Goal: Navigation & Orientation: Find specific page/section

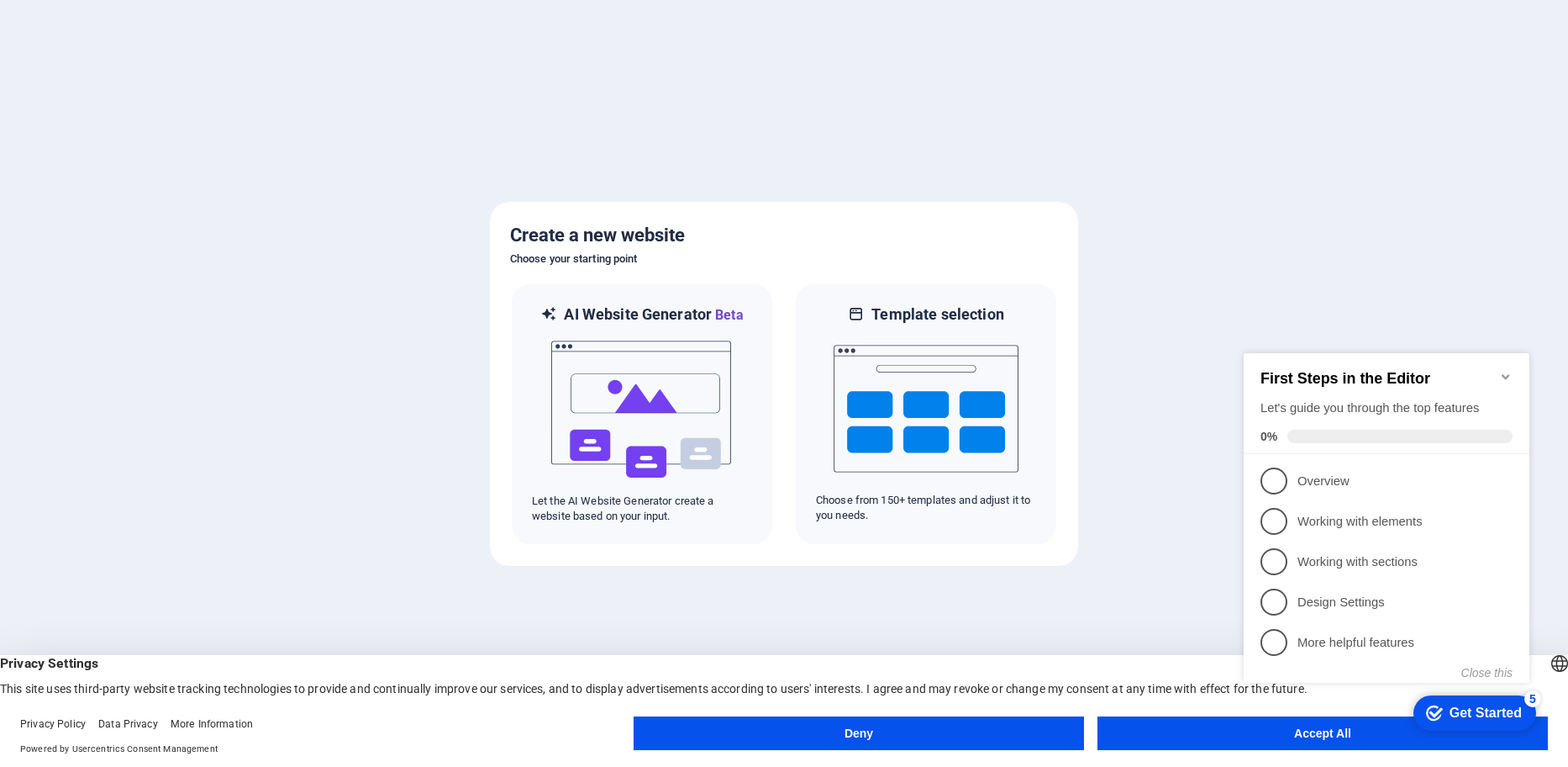
click at [1203, 752] on div "Deny Accept All" at bounding box center [1091, 736] width 915 height 40
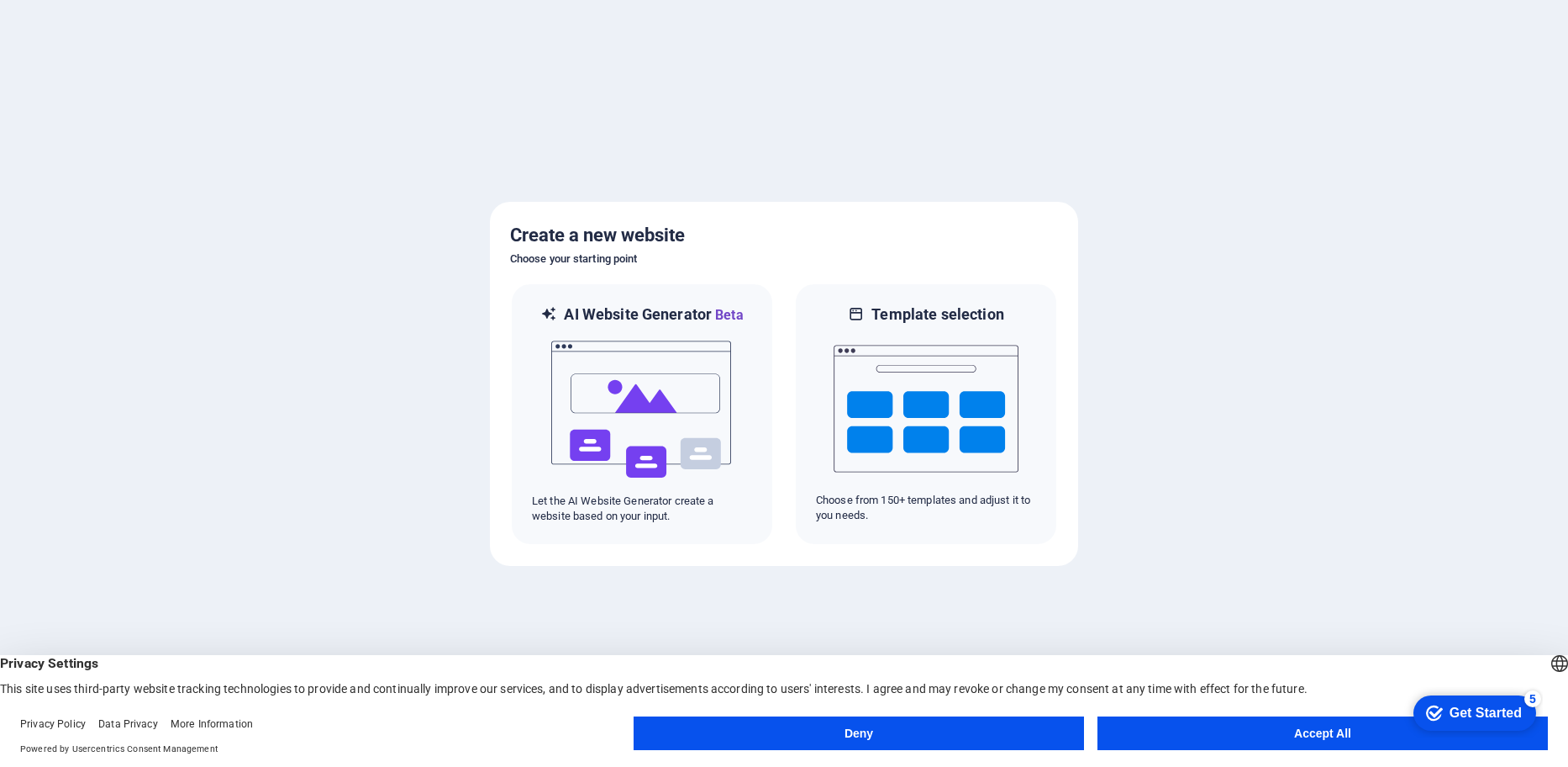
click at [1212, 731] on button "Accept All" at bounding box center [1322, 733] width 451 height 34
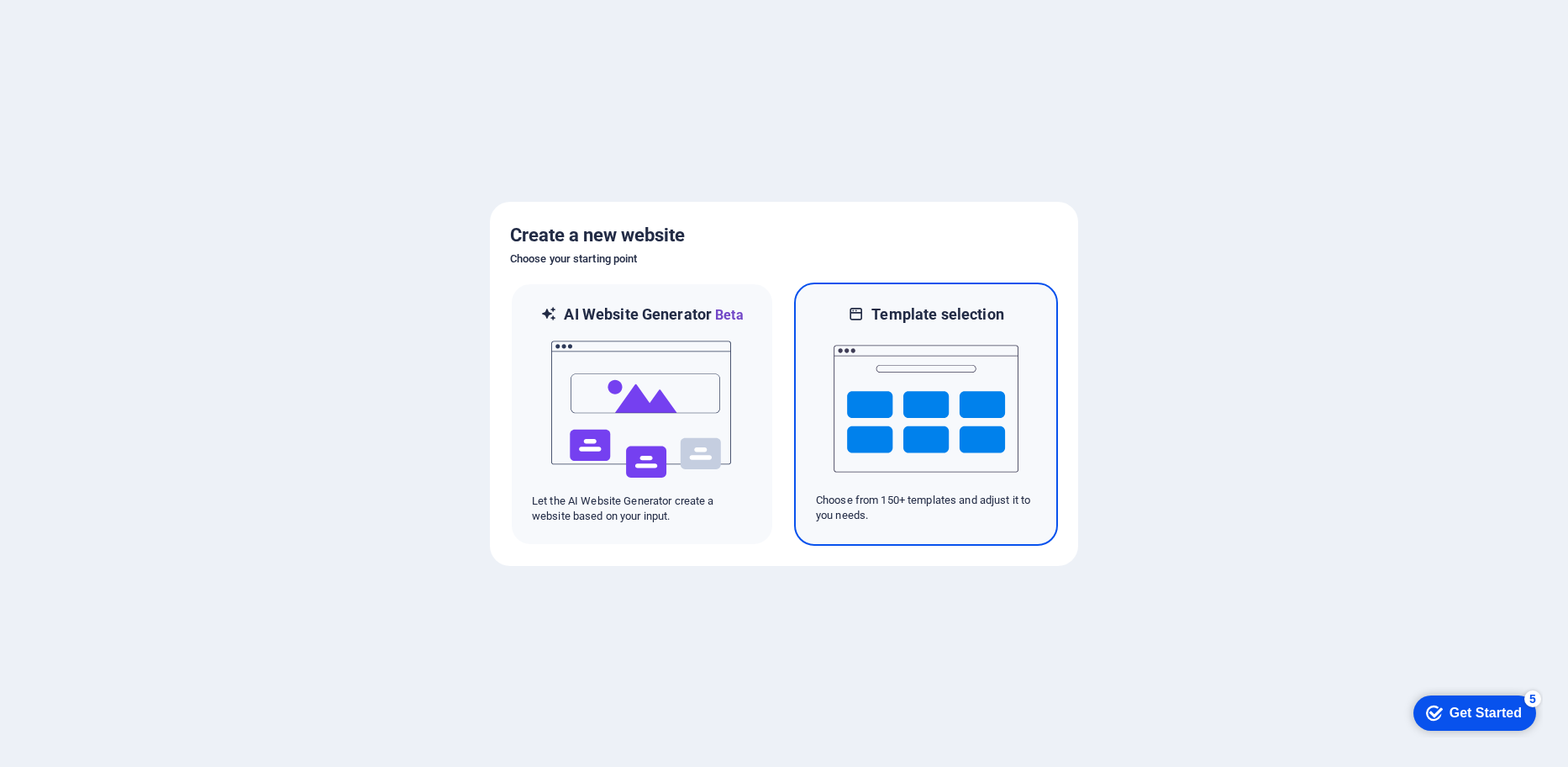
click at [972, 429] on img at bounding box center [926, 408] width 185 height 168
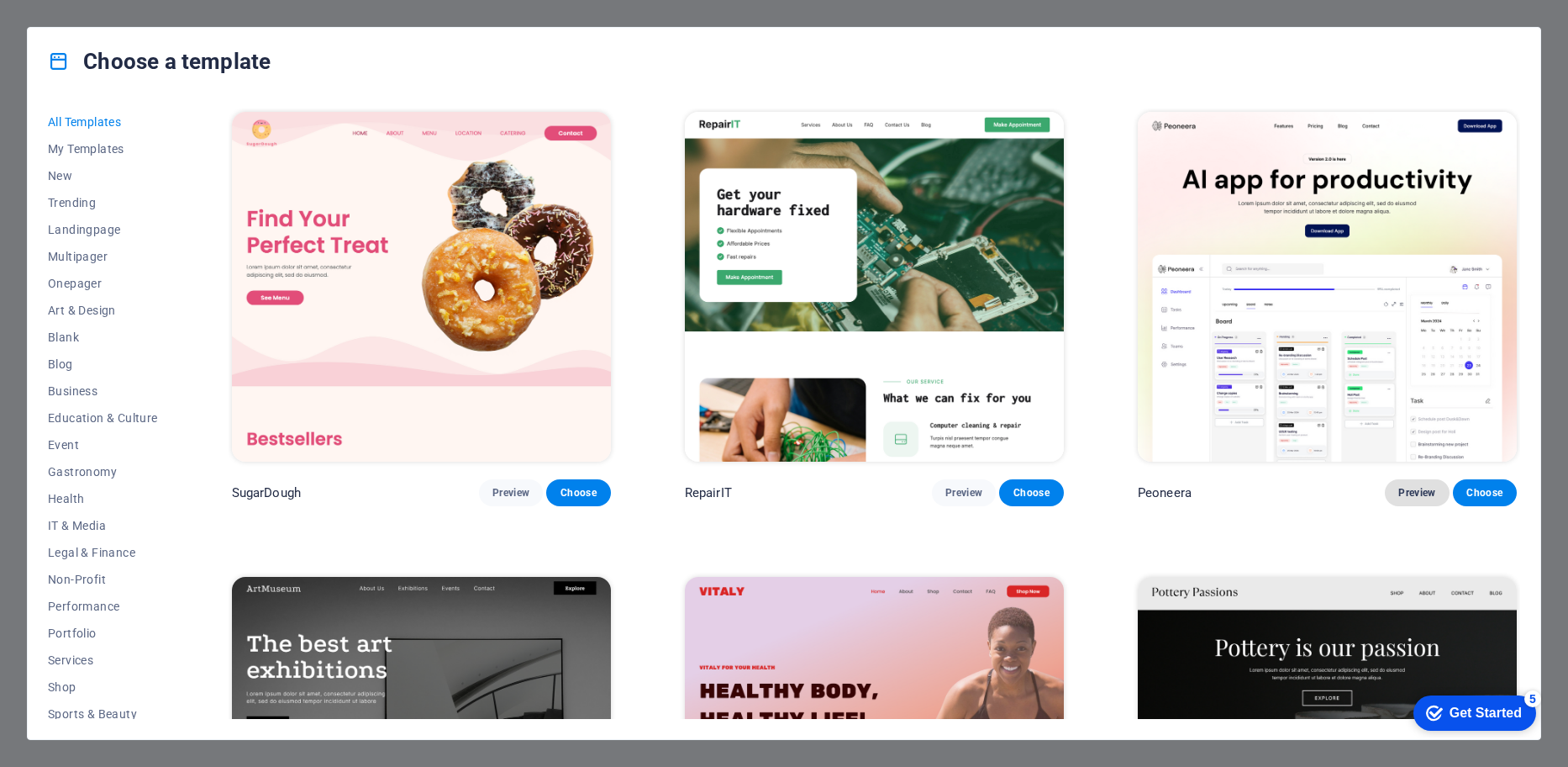
click at [1417, 492] on span "Preview" at bounding box center [1416, 492] width 37 height 13
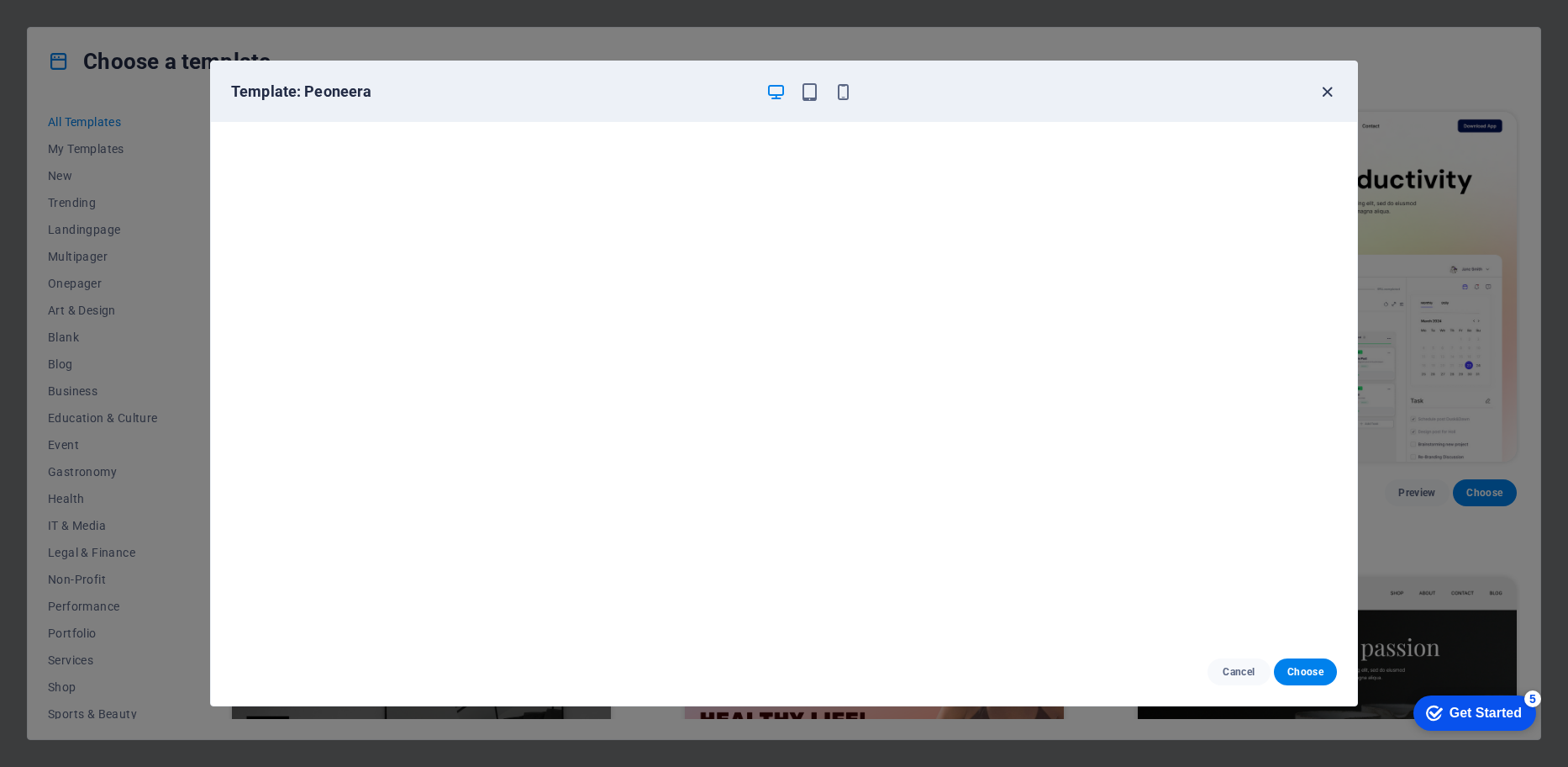
click at [1324, 98] on icon "button" at bounding box center [1327, 92] width 20 height 20
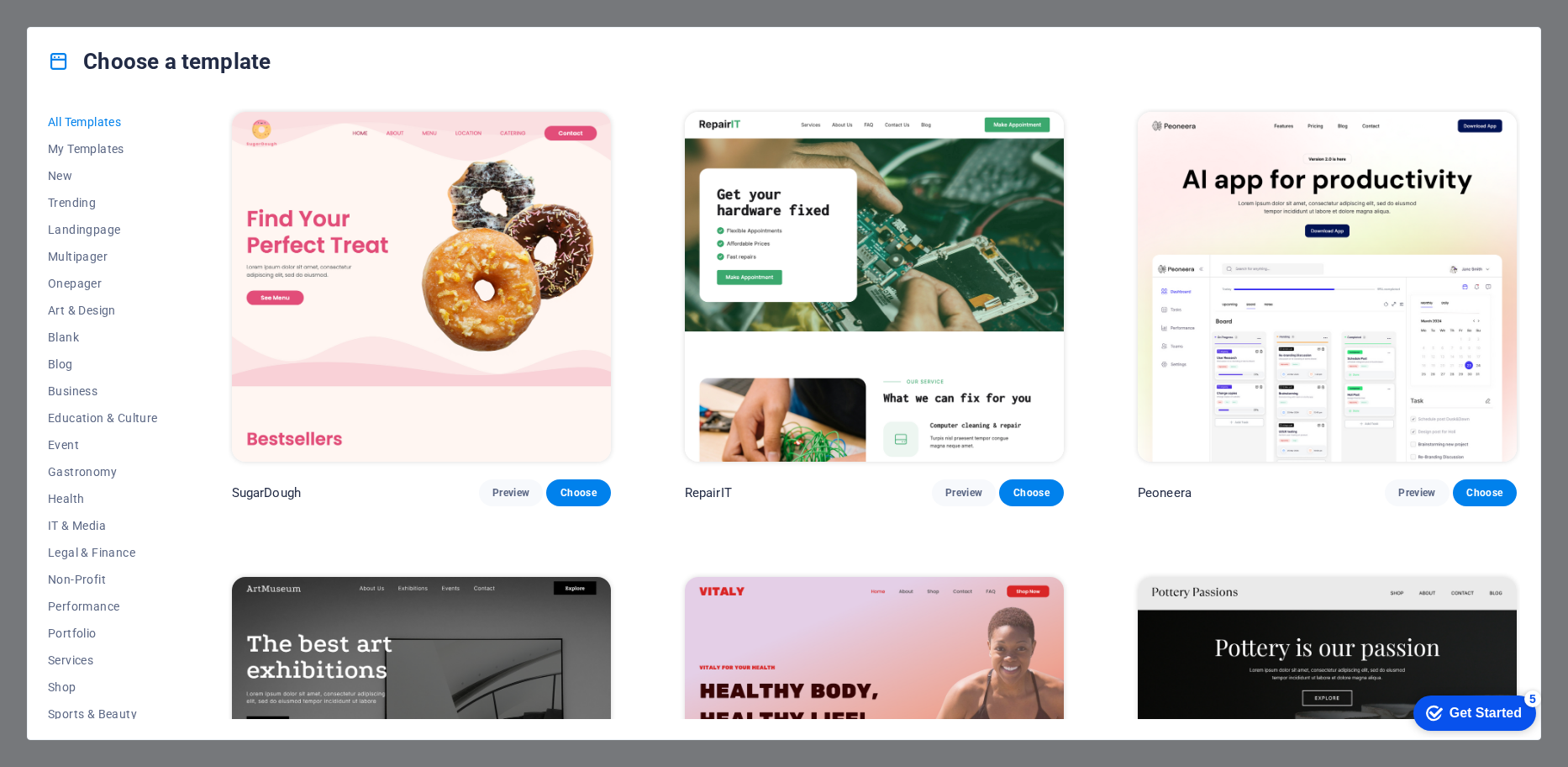
drag, startPoint x: 176, startPoint y: 549, endPoint x: 176, endPoint y: 596, distance: 47.0
click at [176, 596] on div "All Templates My Templates New Trending Landingpage Multipager Onepager Art & D…" at bounding box center [112, 414] width 130 height 610
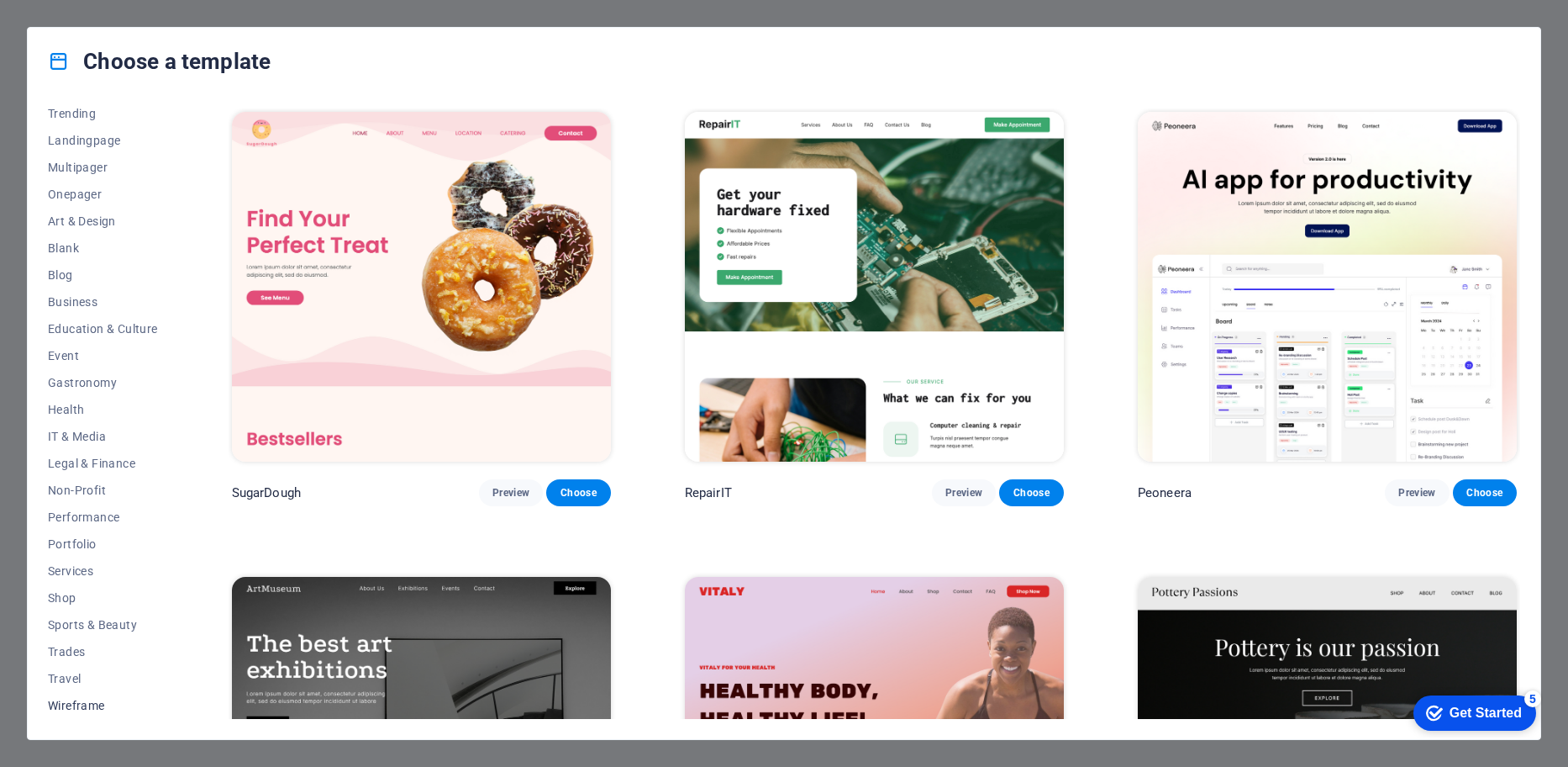
click at [110, 700] on span "Wireframe" at bounding box center [102, 705] width 110 height 13
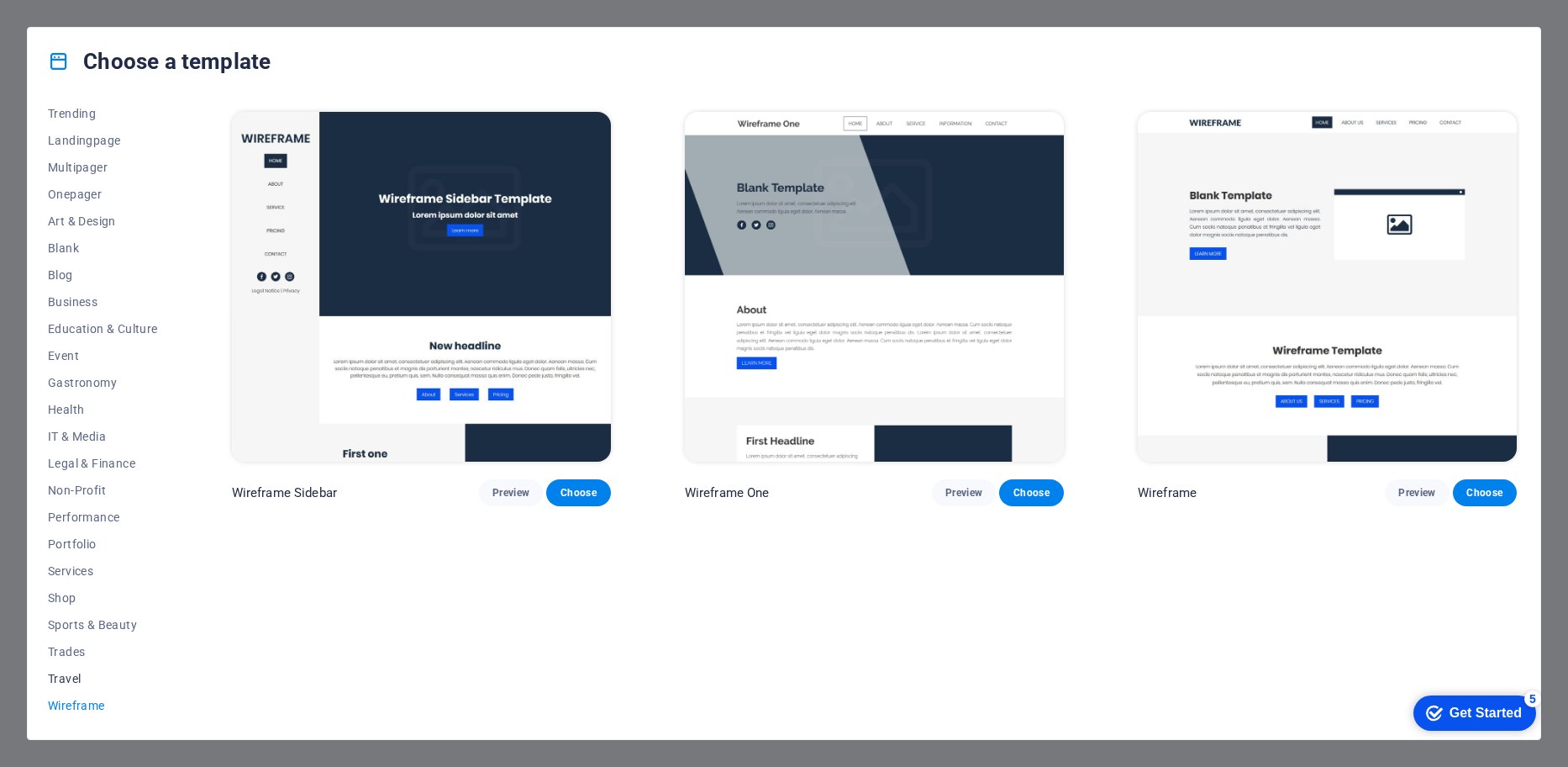
click at [95, 679] on span "Travel" at bounding box center [102, 679] width 110 height 13
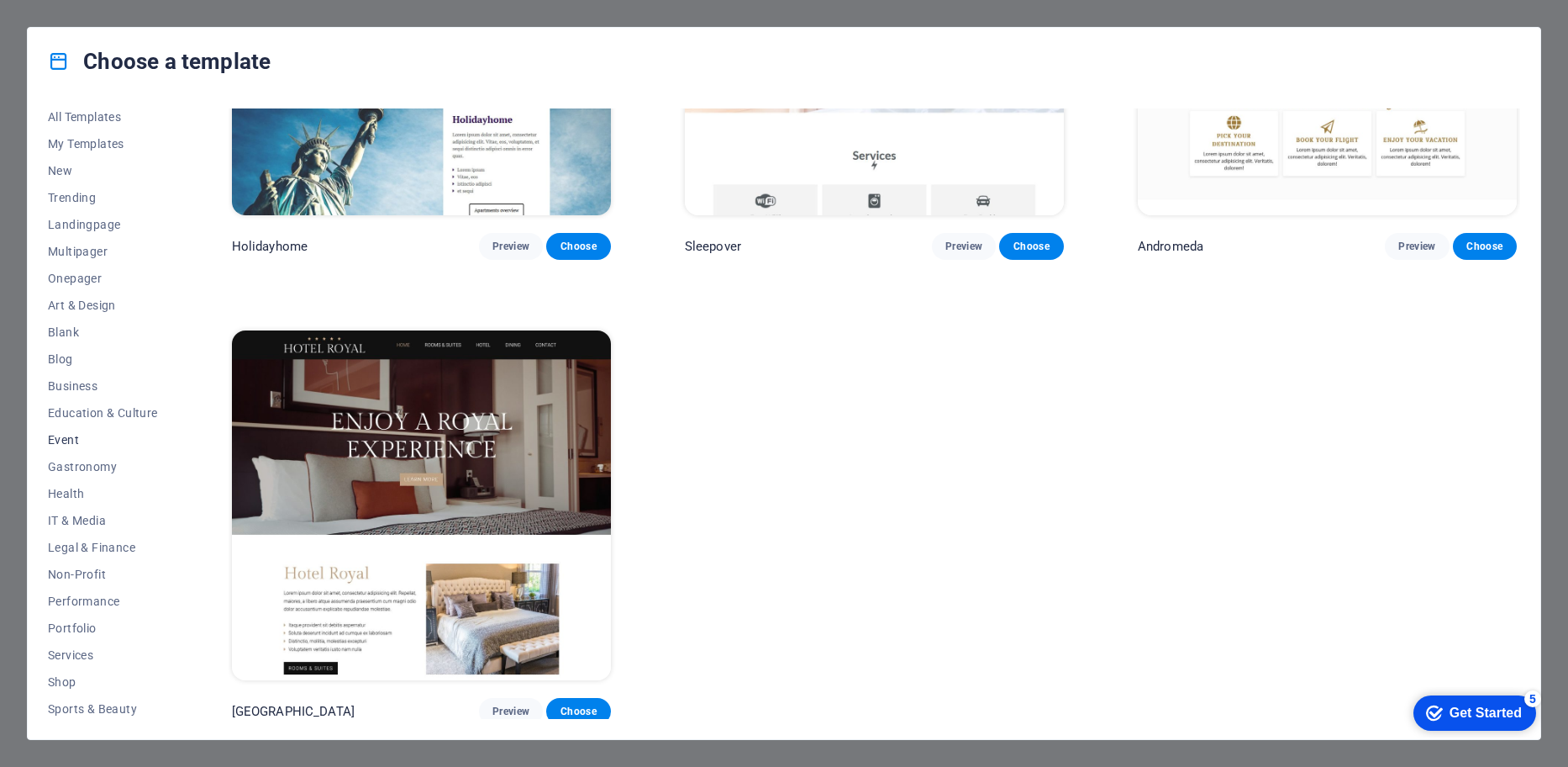
scroll to position [0, 0]
click at [69, 172] on span "New" at bounding box center [102, 175] width 110 height 13
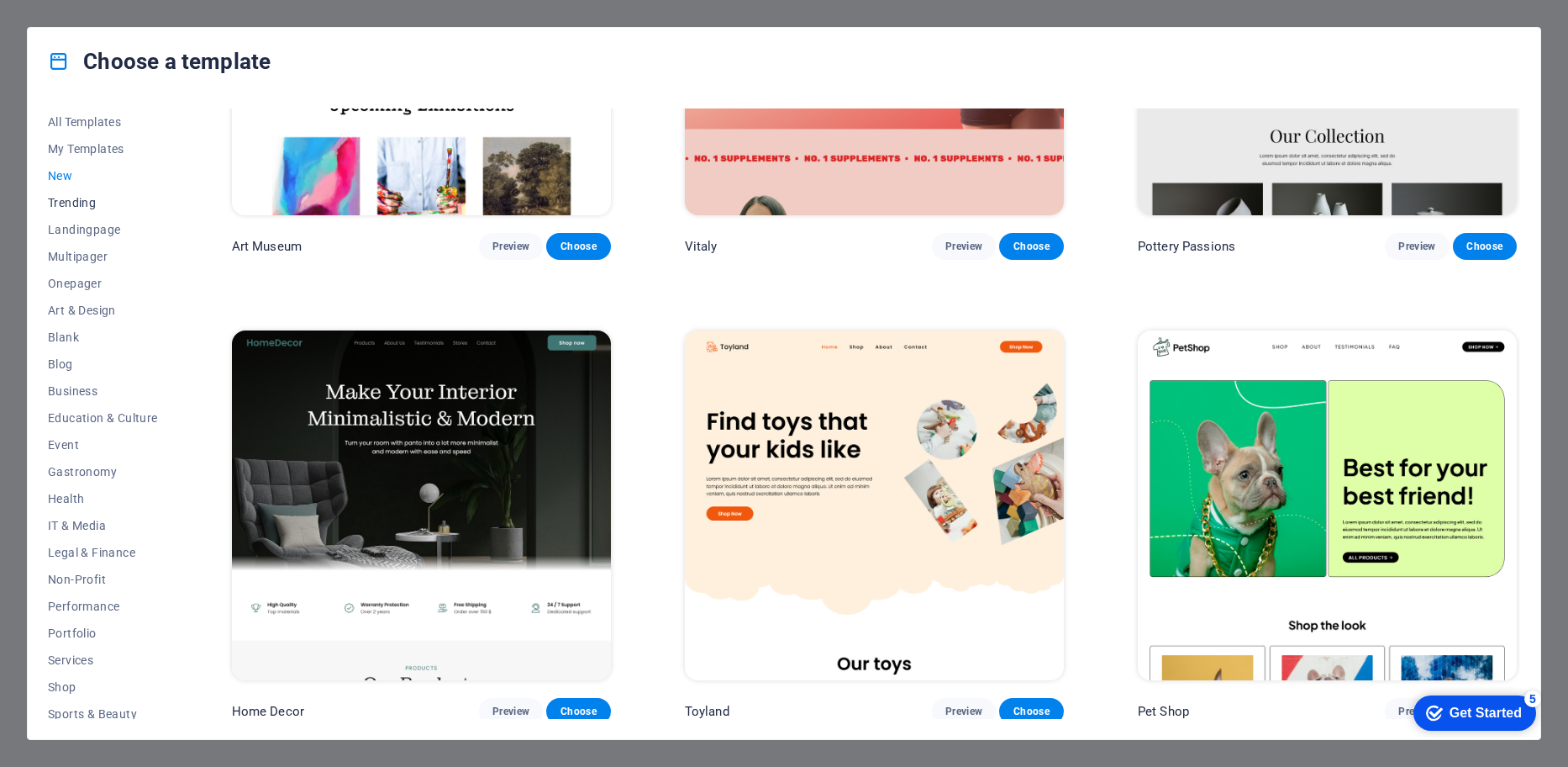
click at [89, 211] on button "Trending" at bounding box center [102, 203] width 110 height 27
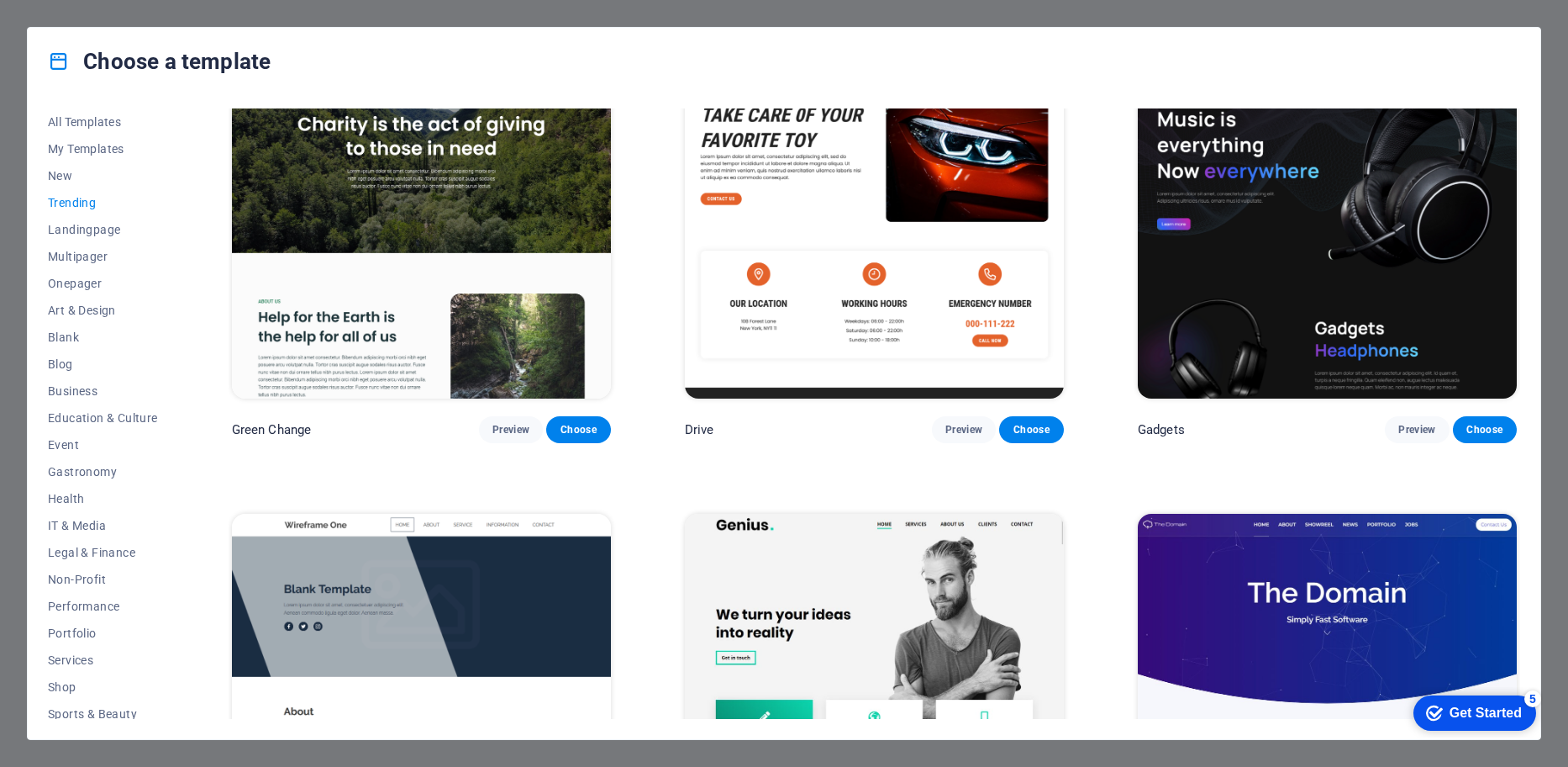
scroll to position [1822, 0]
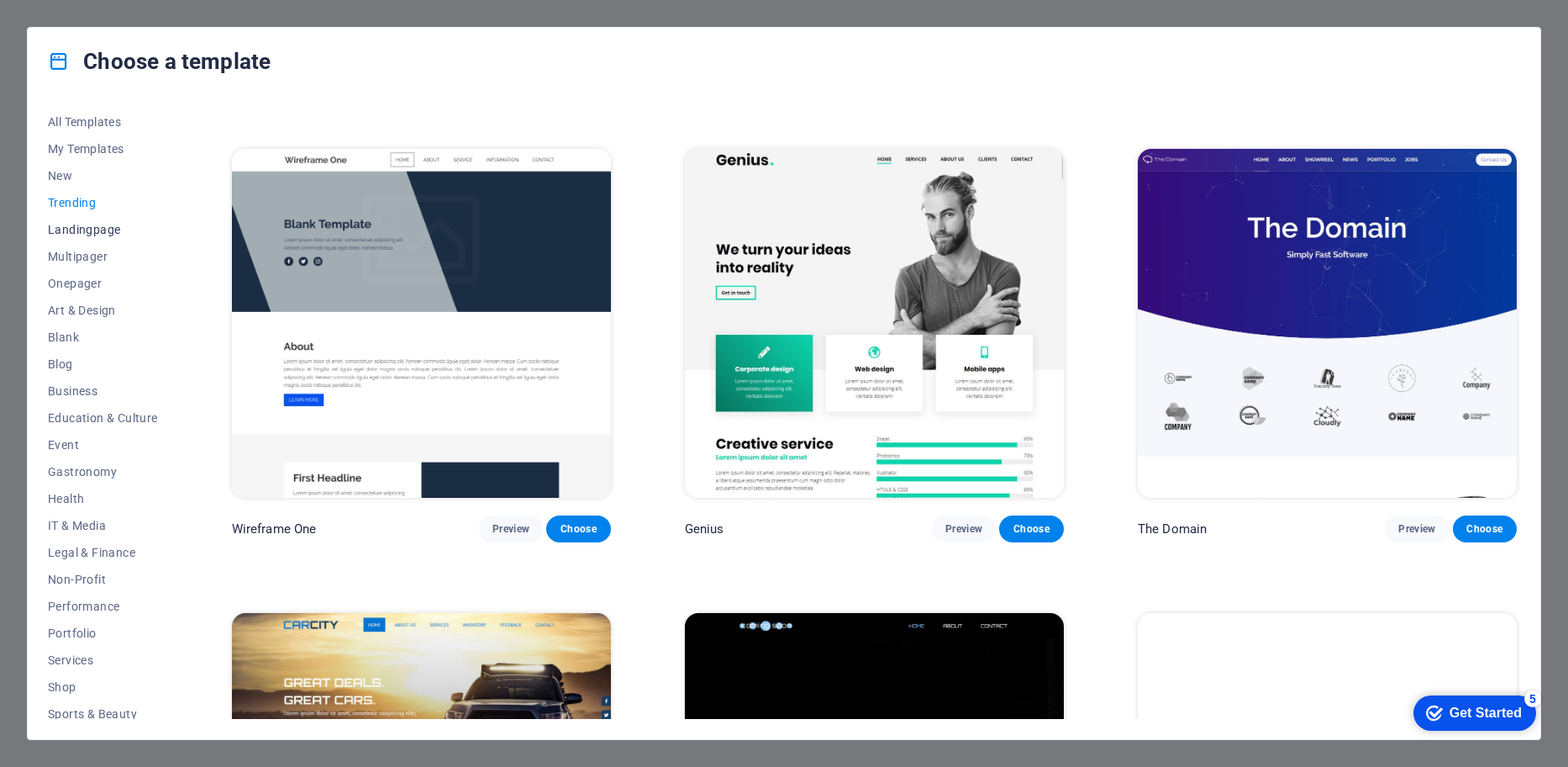
click at [117, 235] on span "Landingpage" at bounding box center [102, 230] width 110 height 13
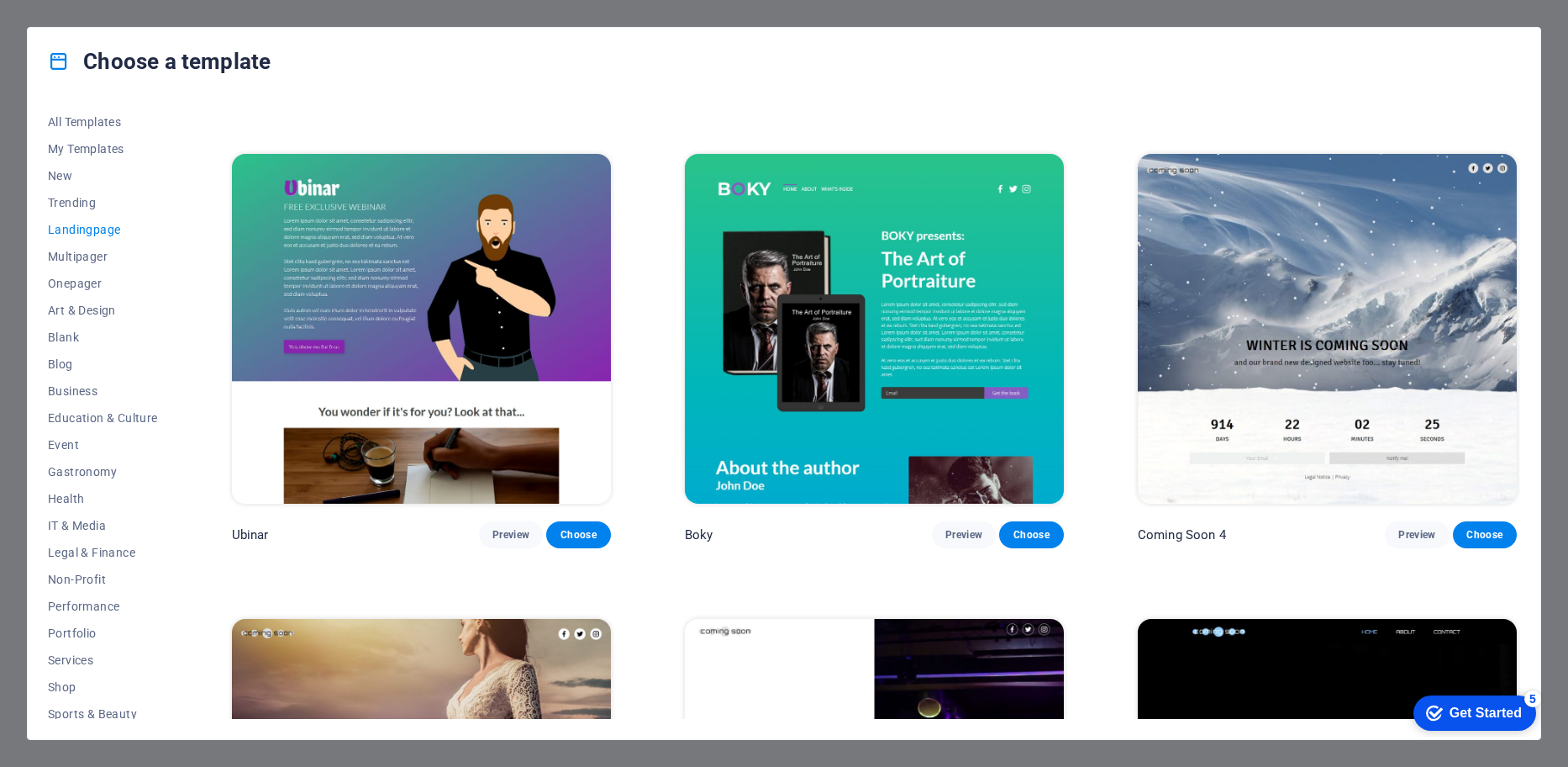
scroll to position [3488, 0]
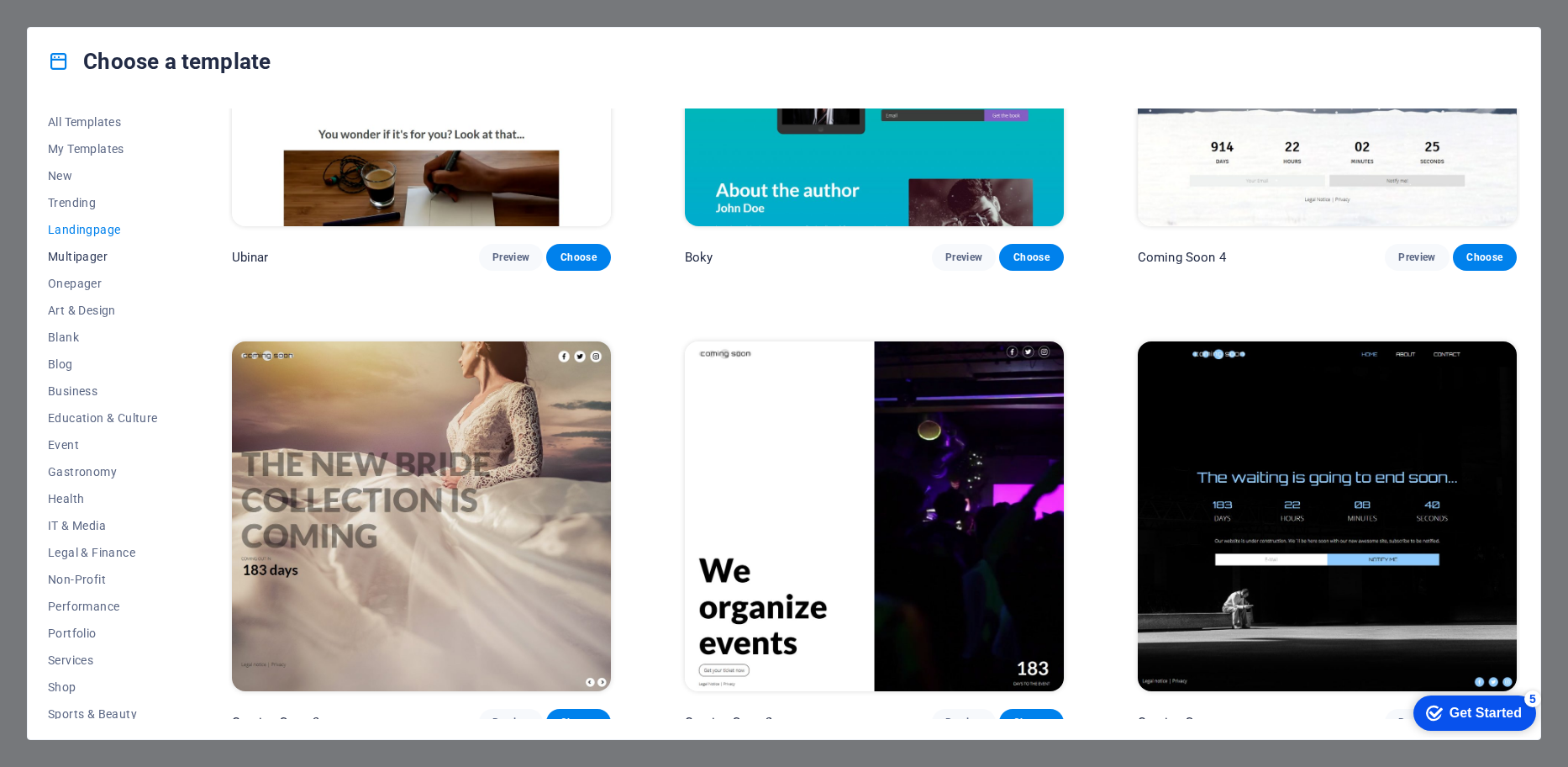
click at [90, 253] on span "Multipager" at bounding box center [102, 256] width 110 height 13
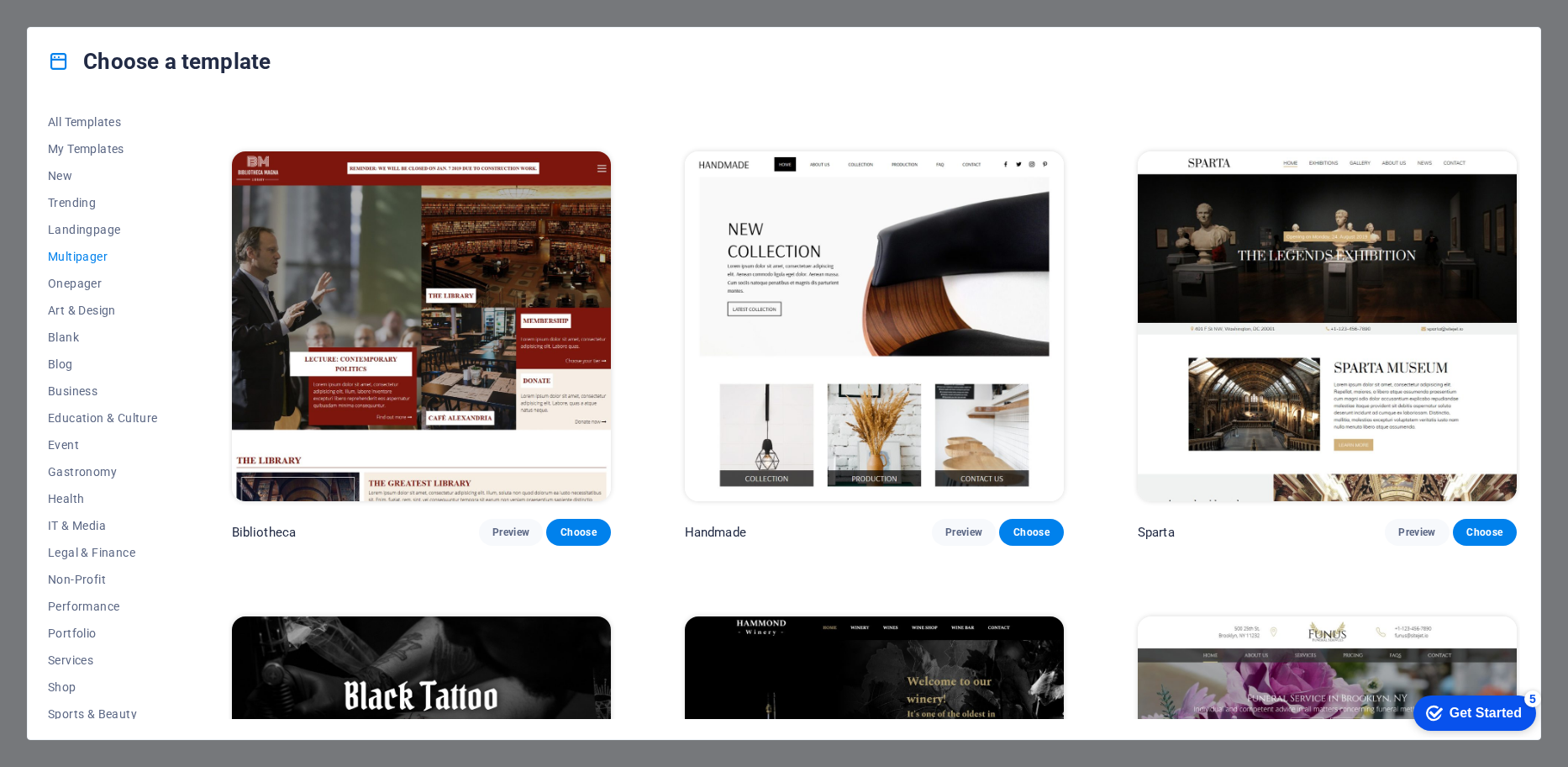
scroll to position [8224, 0]
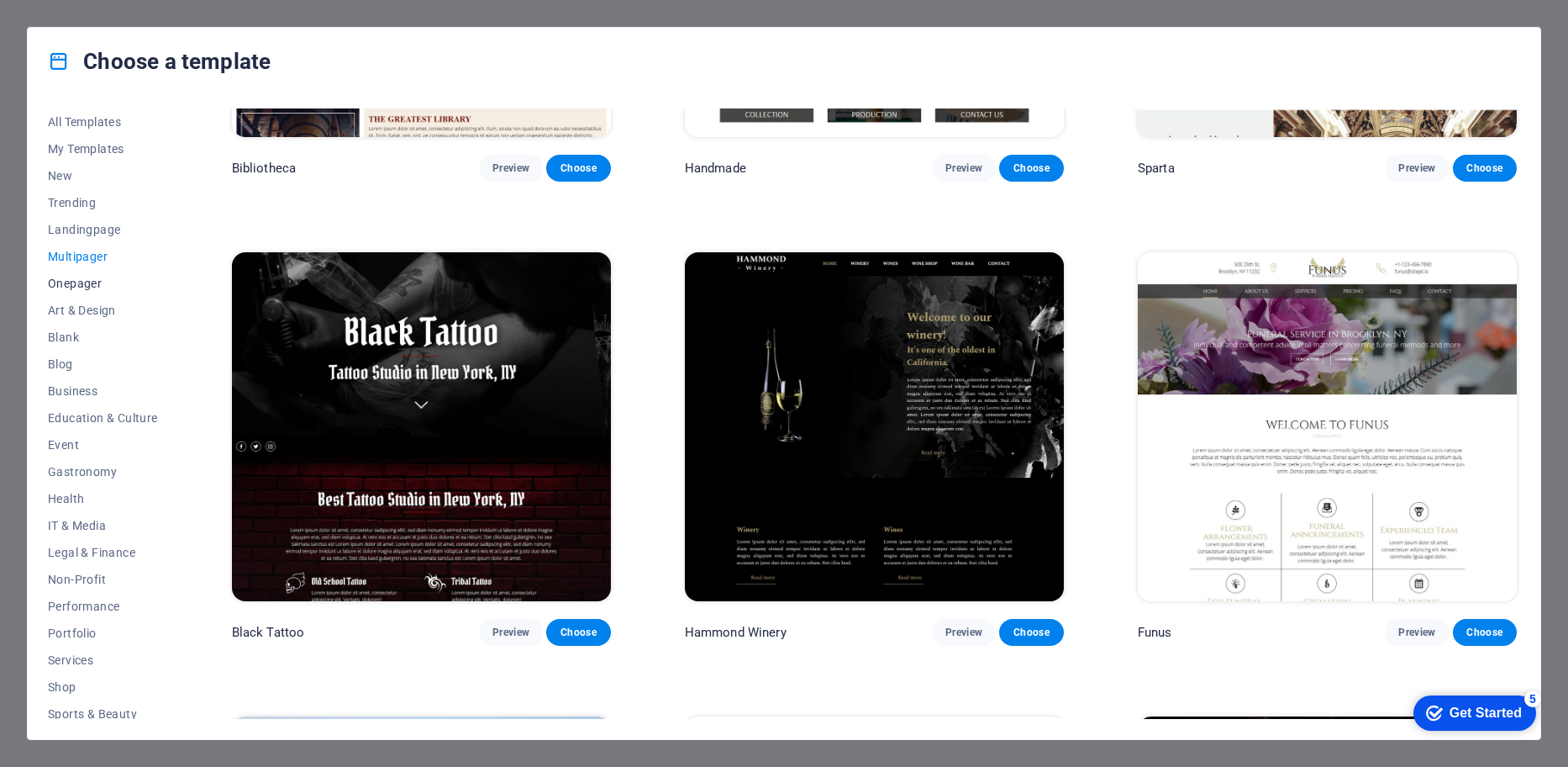
click at [88, 281] on span "Onepager" at bounding box center [102, 283] width 110 height 13
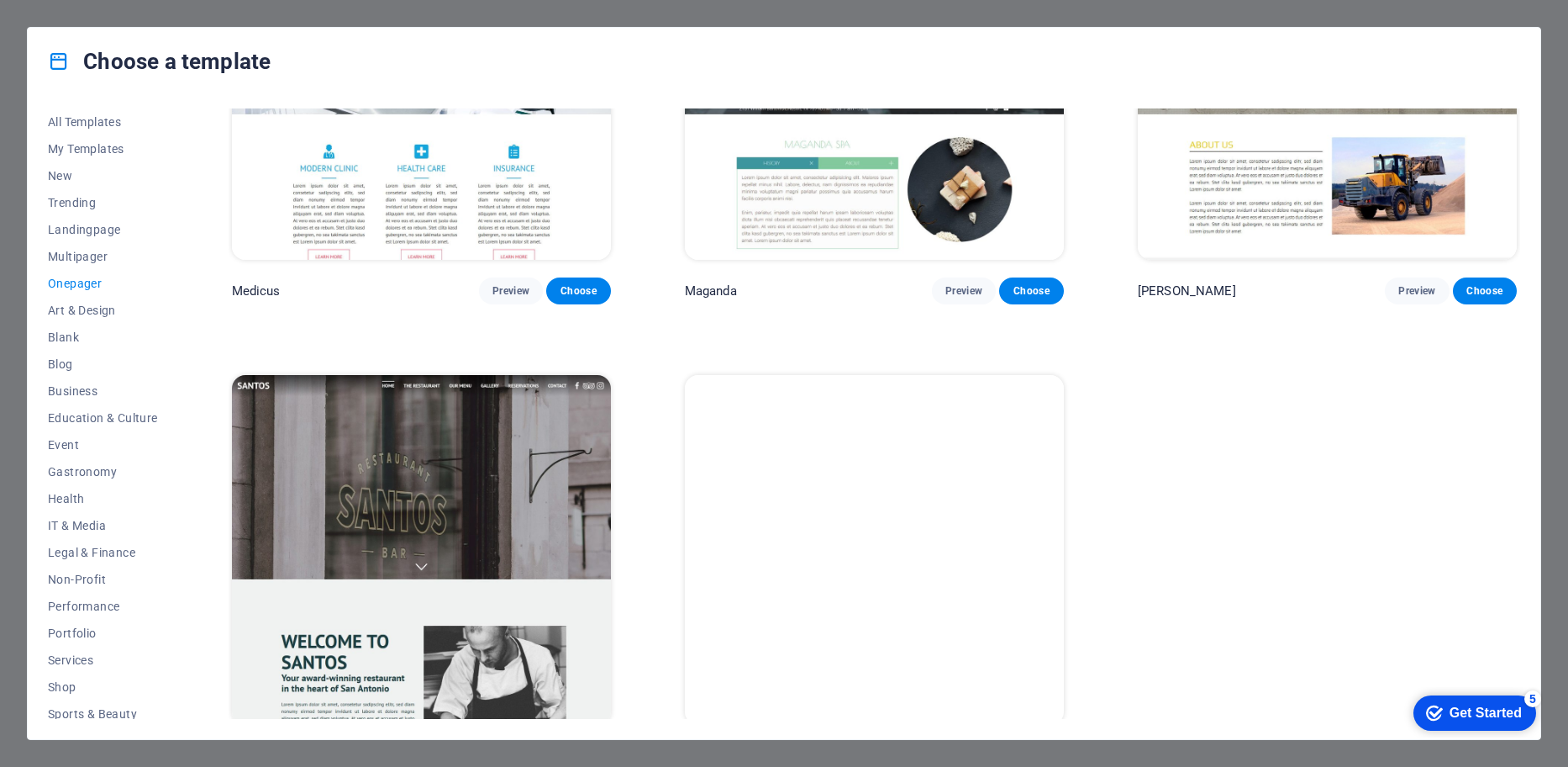
scroll to position [11355, 0]
click at [99, 313] on span "Art & Design" at bounding box center [102, 310] width 110 height 13
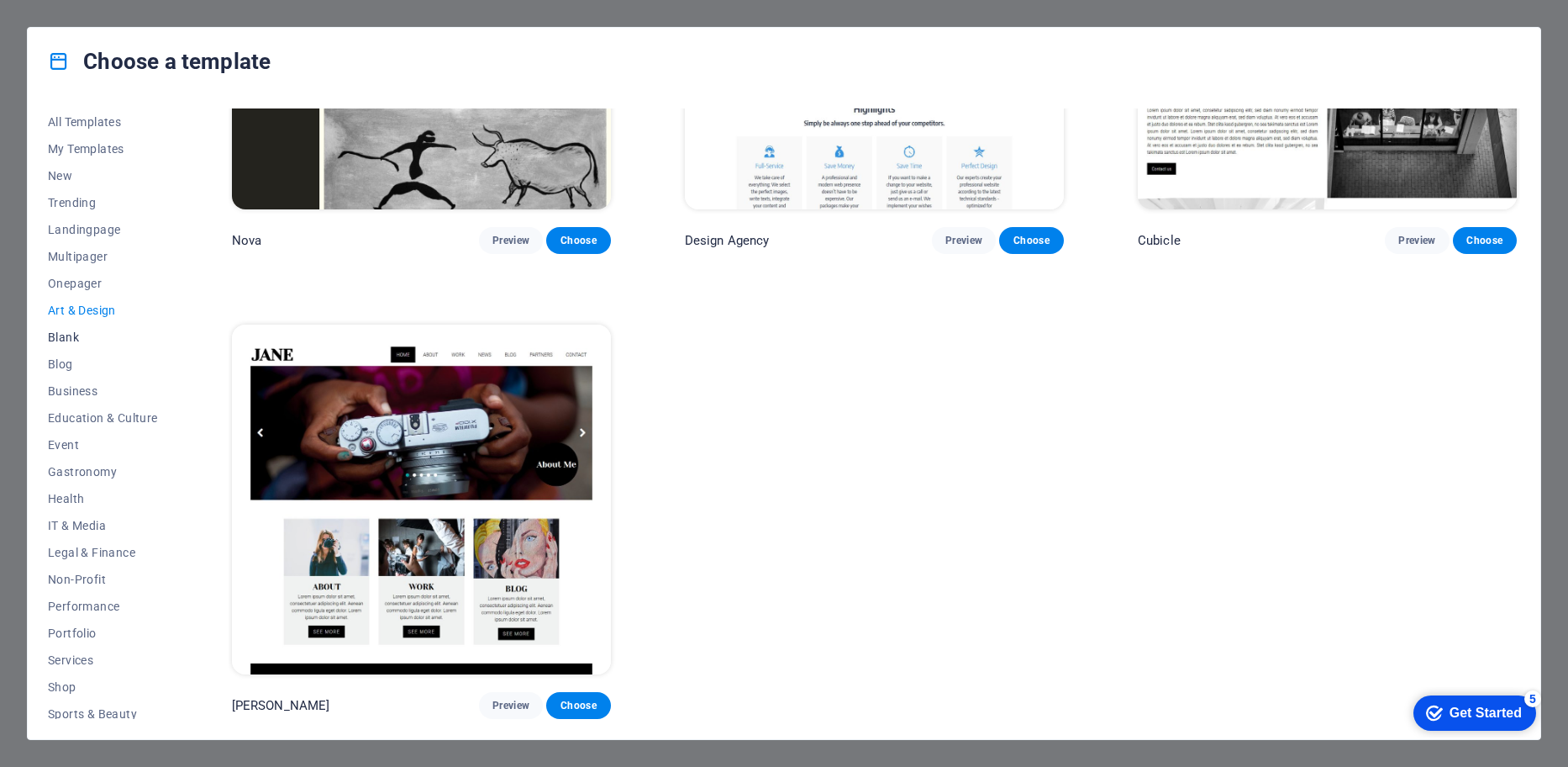
scroll to position [2098, 0]
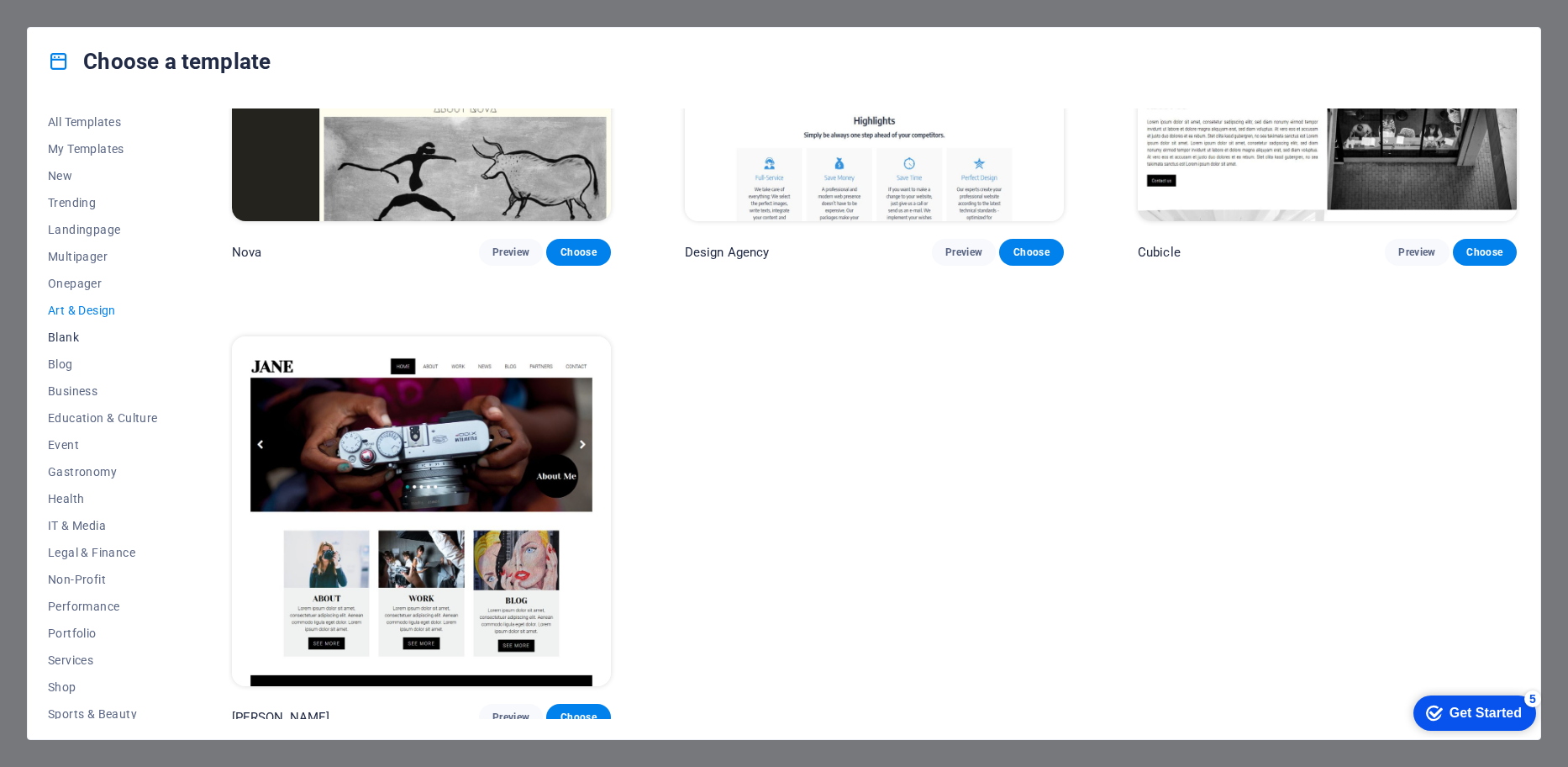
click at [76, 337] on span "Blank" at bounding box center [102, 337] width 110 height 13
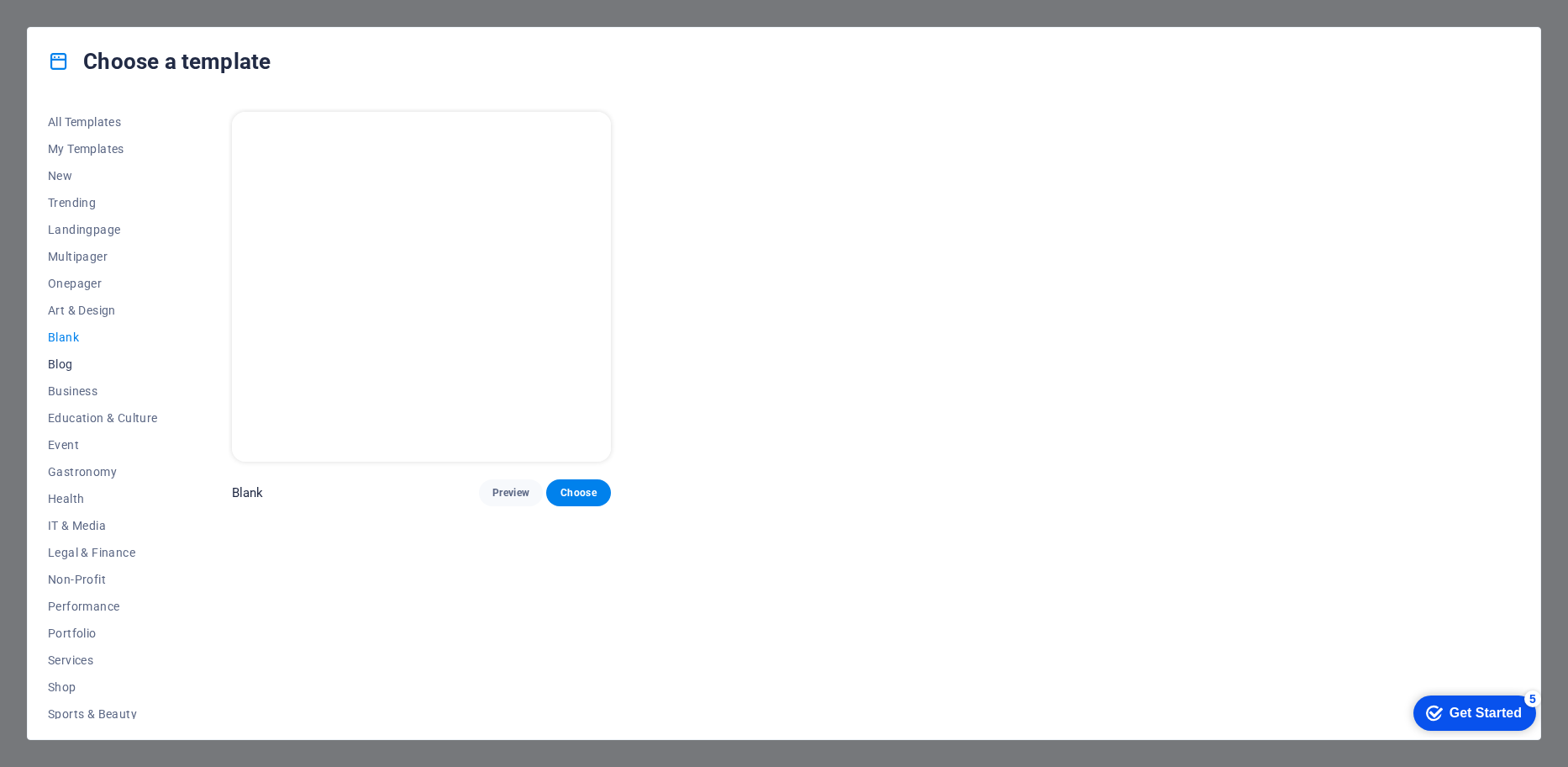
click at [82, 358] on span "Blog" at bounding box center [102, 364] width 110 height 13
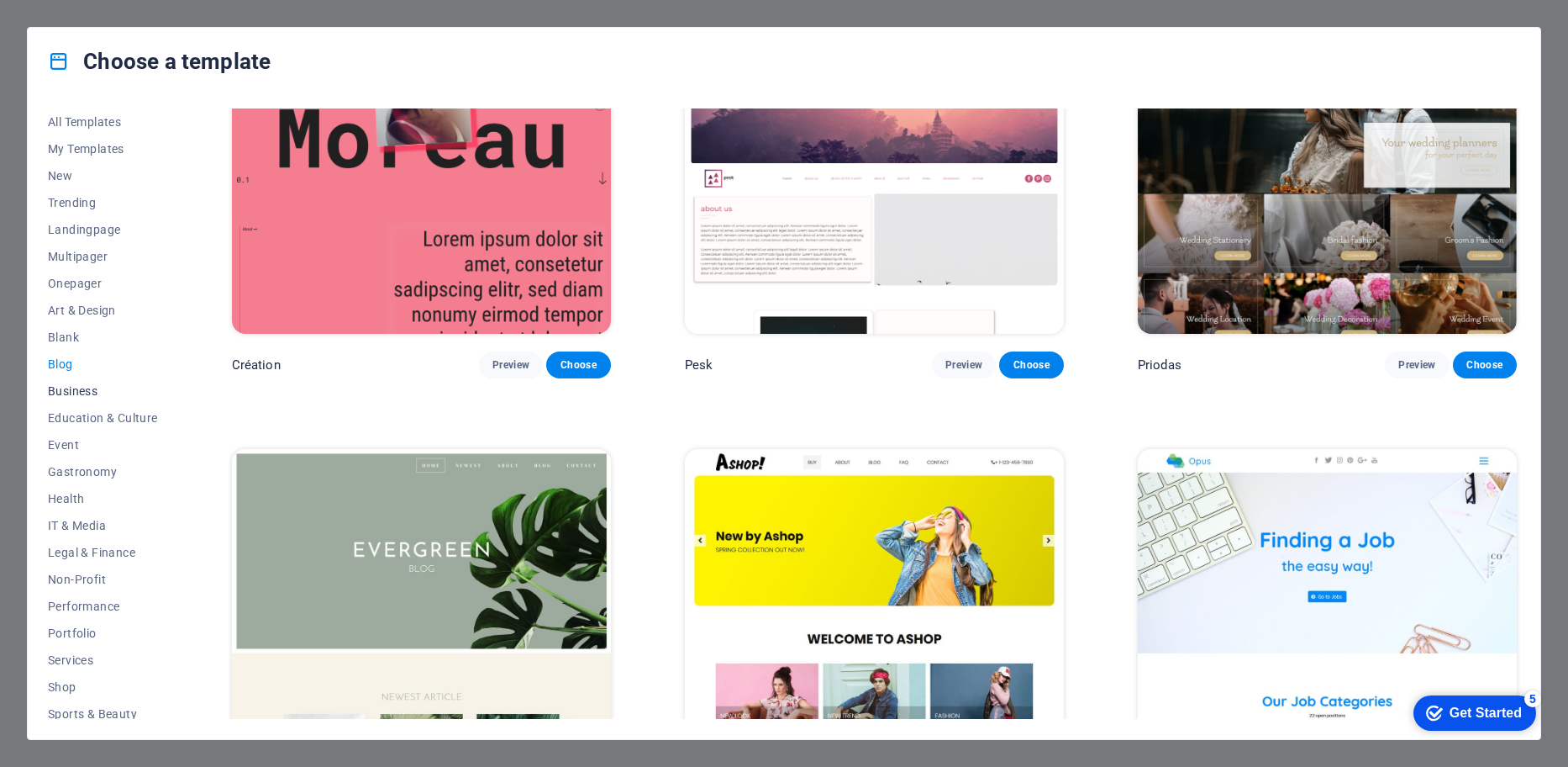
click at [83, 387] on span "Business" at bounding box center [102, 391] width 110 height 13
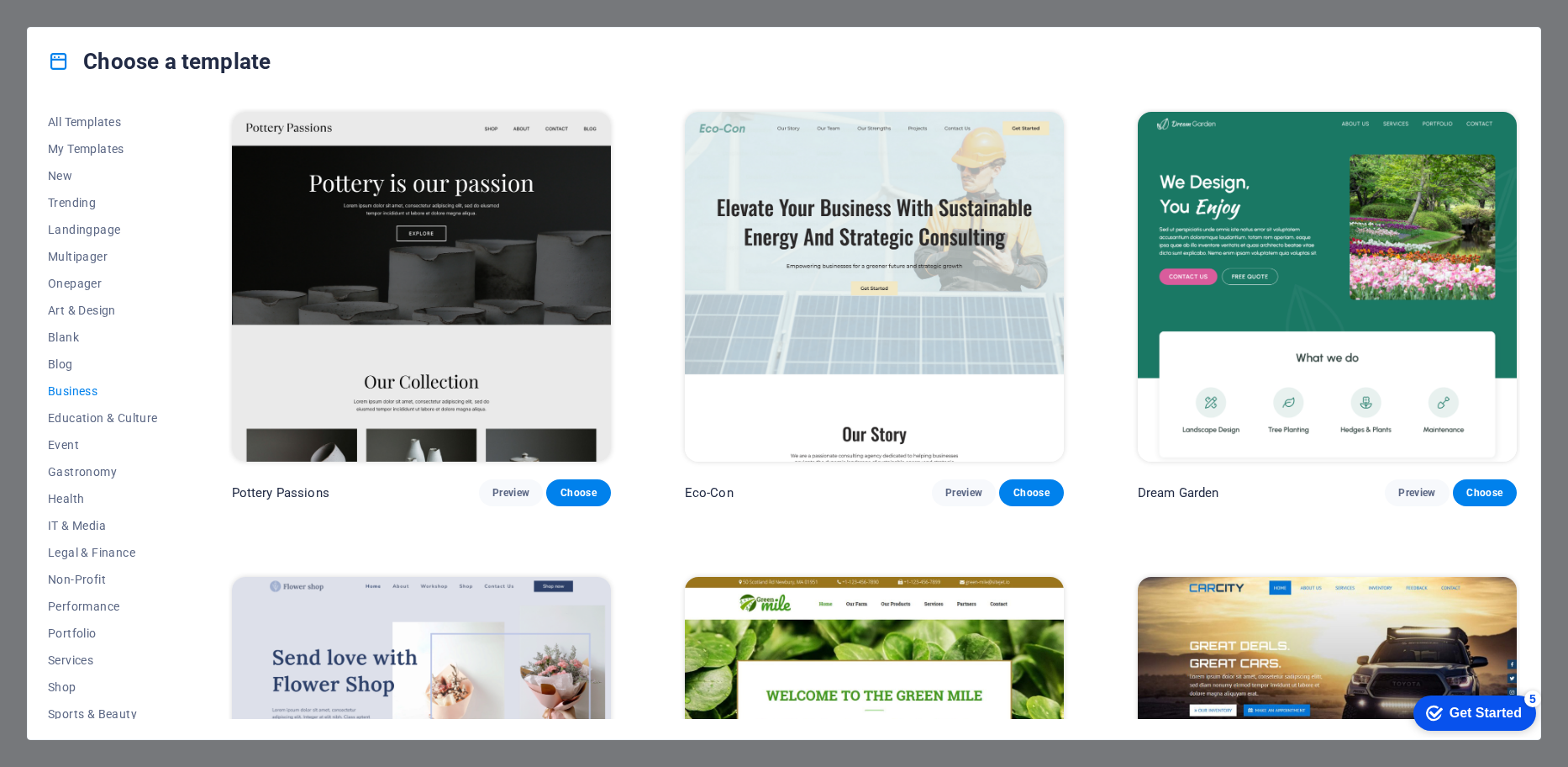
scroll to position [711, 0]
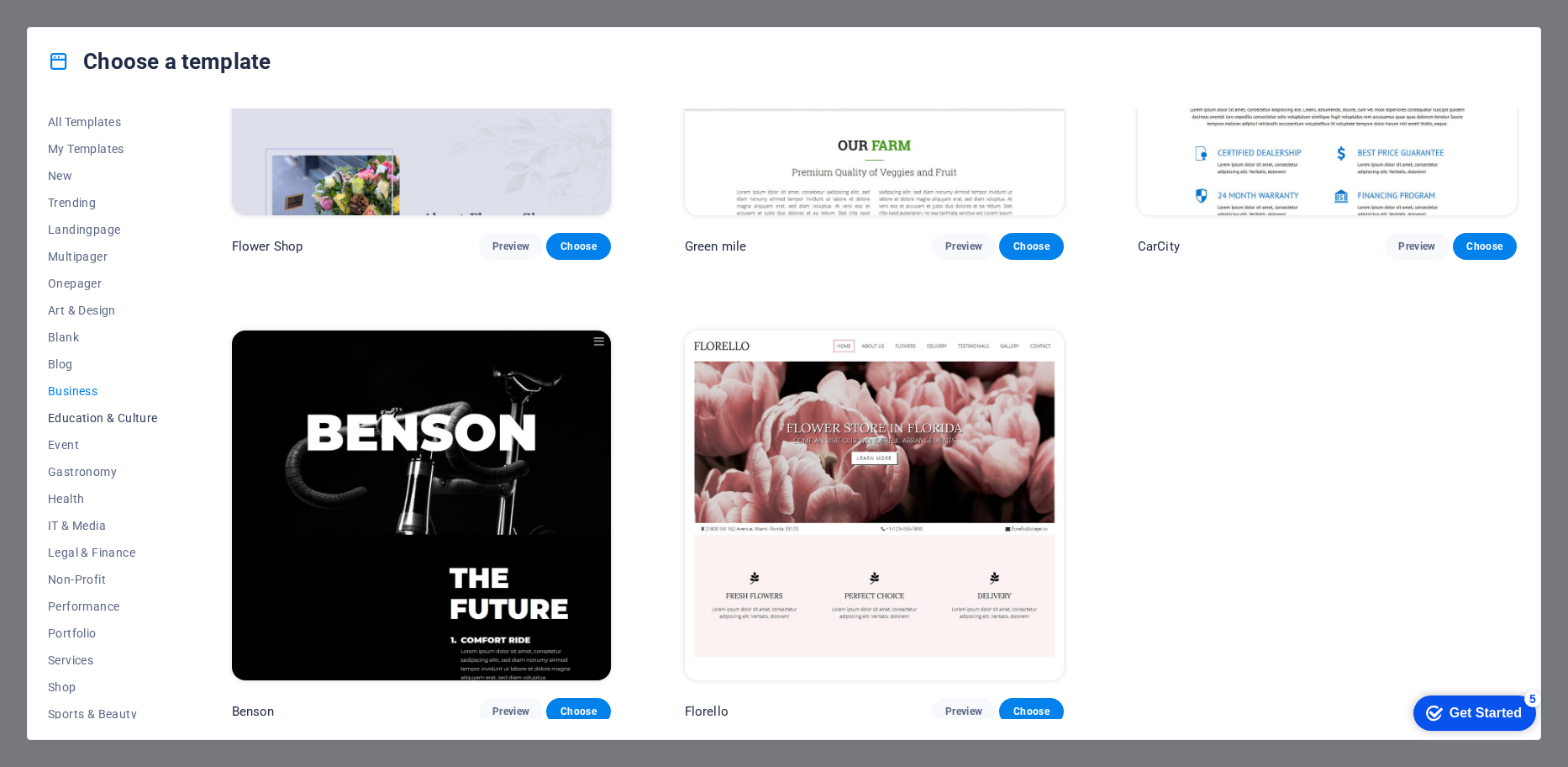
click at [112, 419] on span "Education & Culture" at bounding box center [102, 418] width 110 height 13
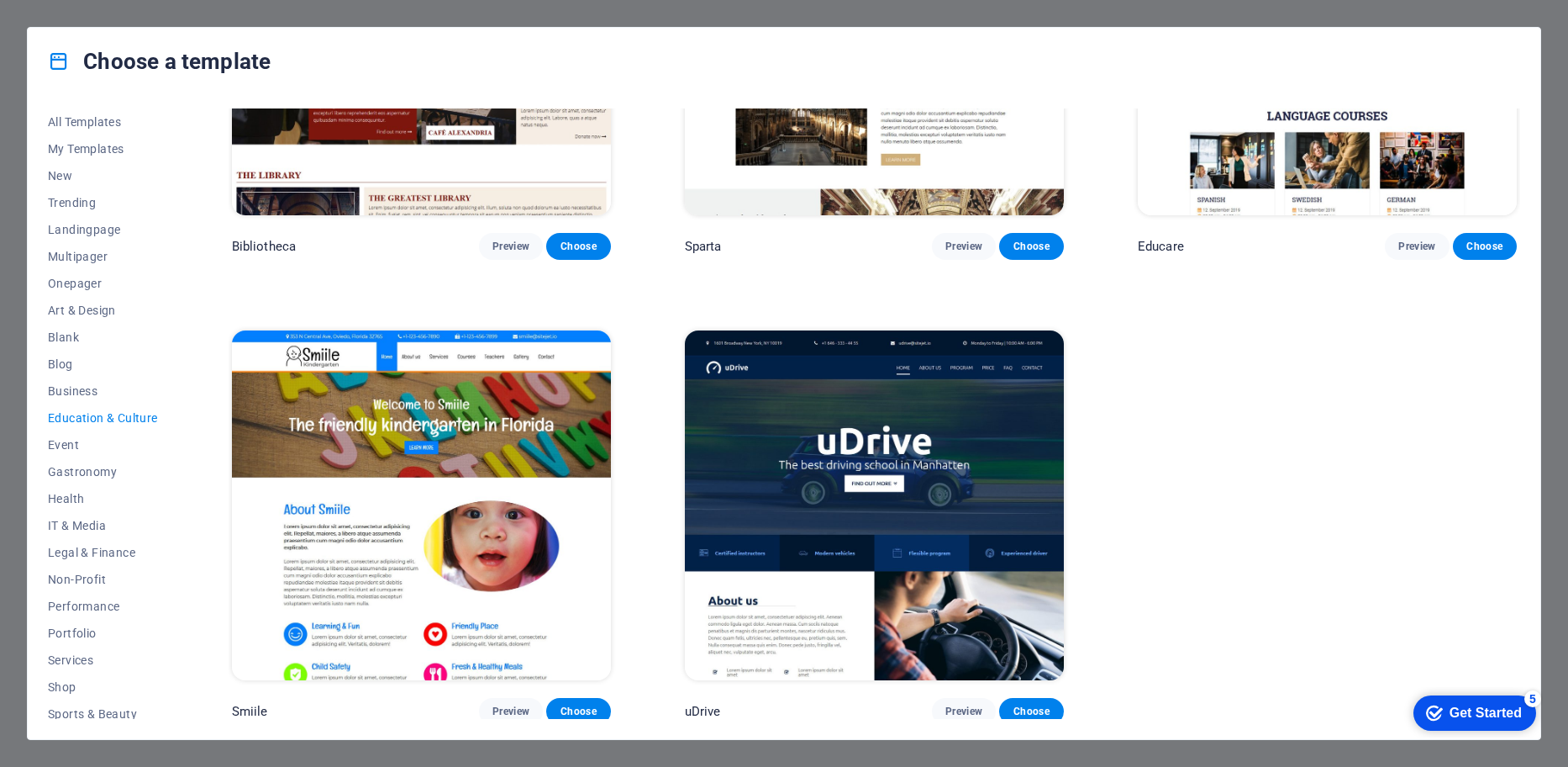
scroll to position [0, 0]
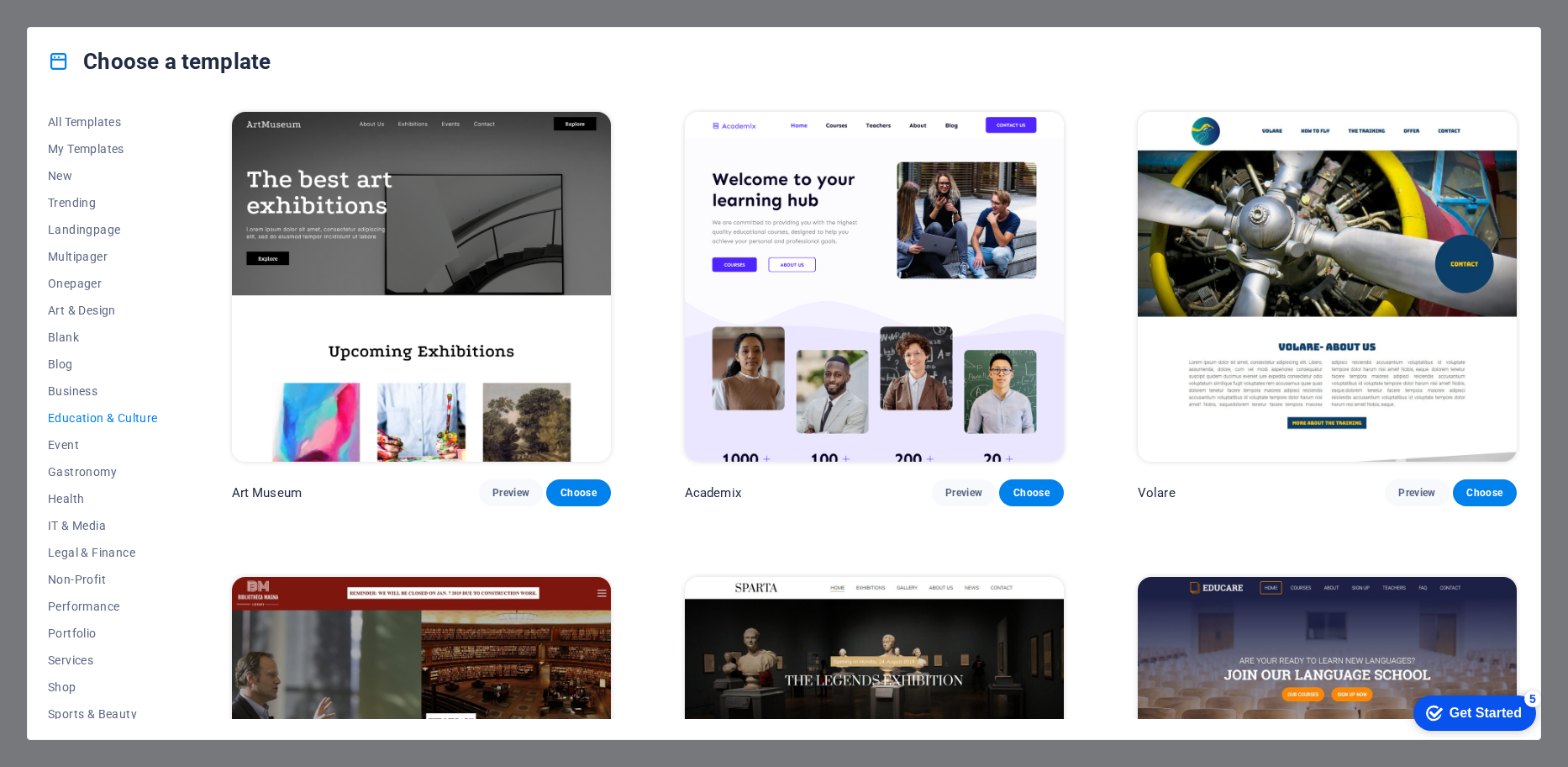
click at [1494, 15] on div "Choose a template All Templates My Templates New Trending Landingpage Multipage…" at bounding box center [784, 384] width 1568 height 767
